Goal: Transaction & Acquisition: Purchase product/service

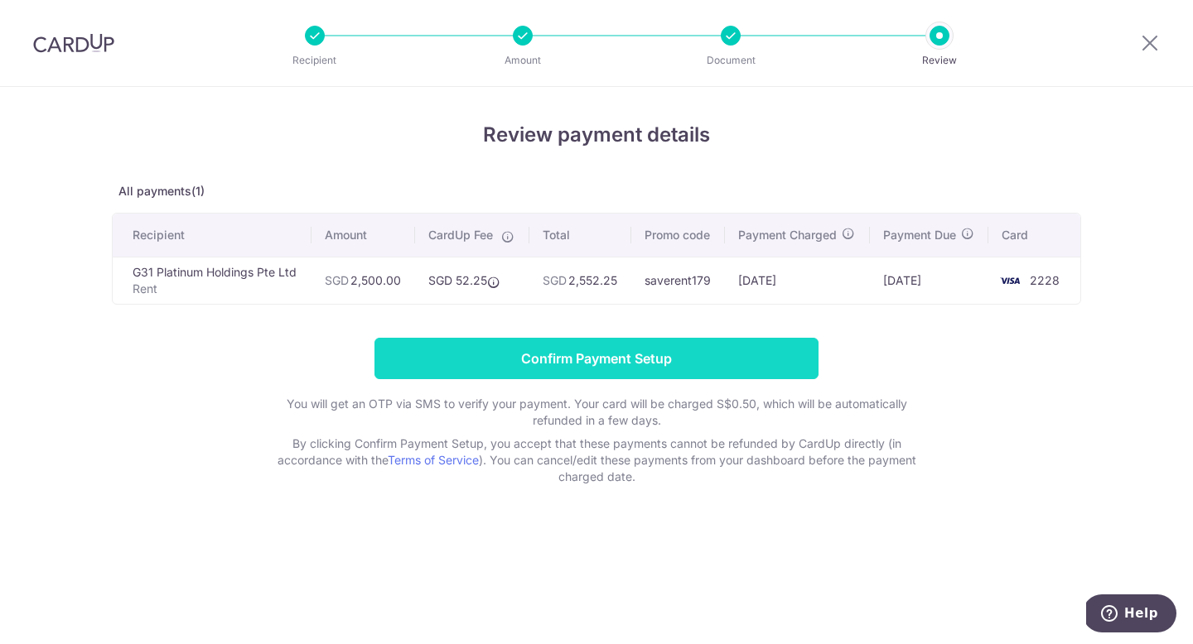
click at [545, 362] on input "Confirm Payment Setup" at bounding box center [596, 358] width 444 height 41
